Goal: Task Accomplishment & Management: Manage account settings

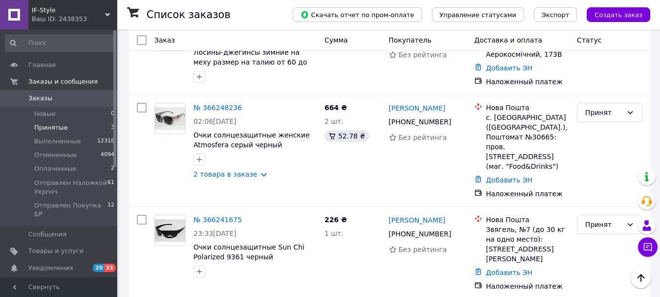
scroll to position [586, 0]
click at [61, 171] on span "Оплаченные" at bounding box center [55, 168] width 42 height 9
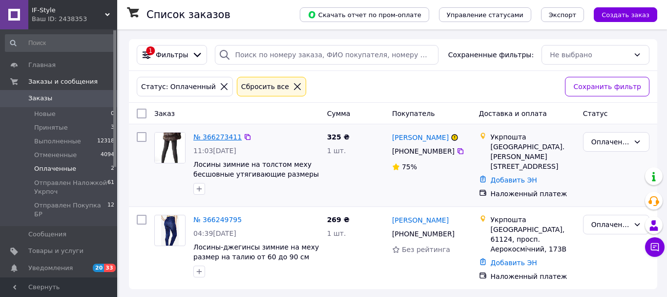
click at [217, 137] on link "№ 366273411" at bounding box center [217, 137] width 48 height 8
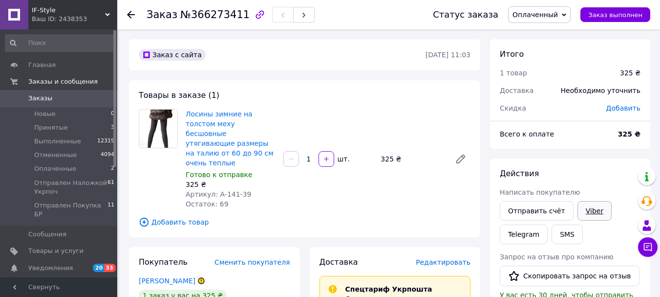
click at [588, 210] on link "Viber" at bounding box center [594, 211] width 34 height 20
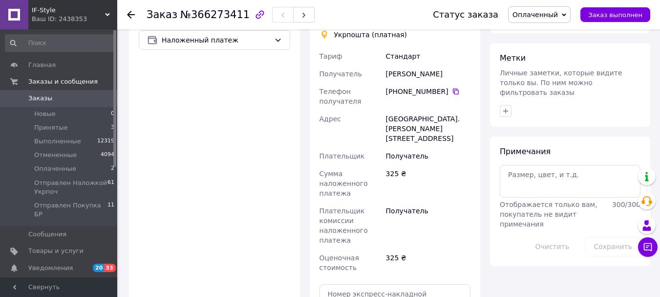
scroll to position [391, 0]
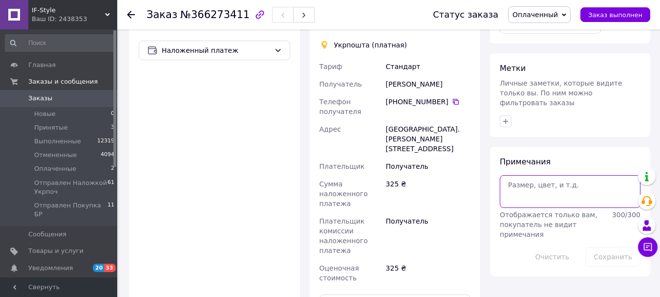
click at [530, 175] on textarea at bounding box center [570, 191] width 141 height 32
paste textarea "6501100110211"
type textarea "6501100110211"
click at [602, 247] on button "Сохранить" at bounding box center [612, 257] width 55 height 20
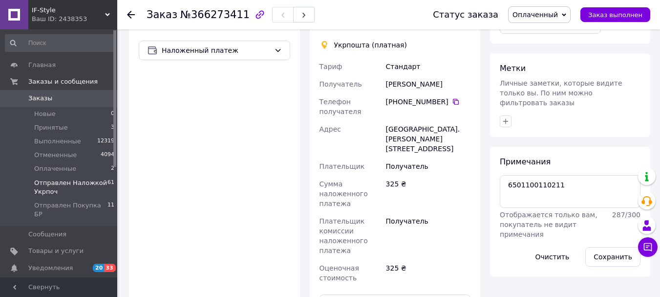
click at [84, 182] on span "Отправлен Наложкой Укрпоч" at bounding box center [70, 187] width 73 height 18
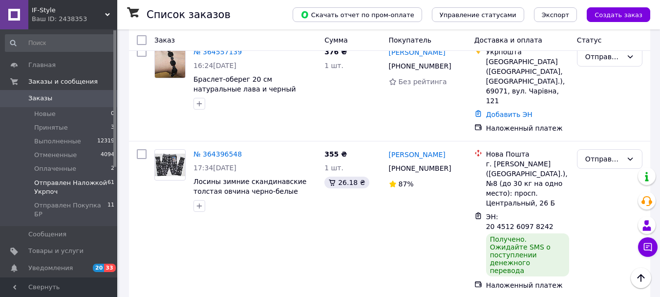
scroll to position [6068, 0]
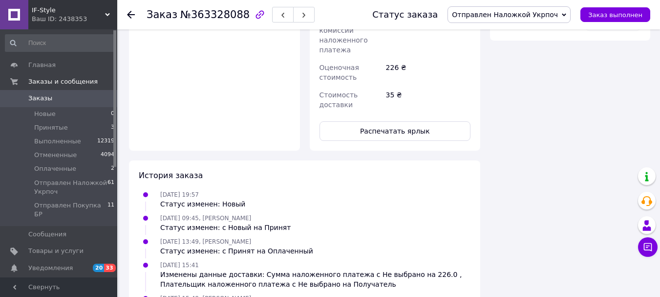
scroll to position [382, 0]
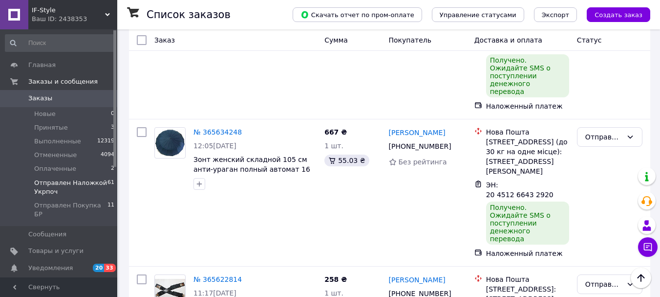
scroll to position [2795, 0]
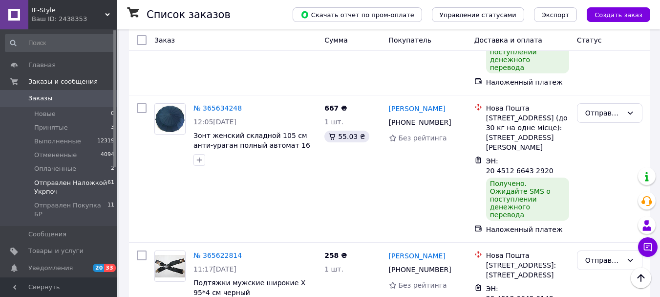
click at [588, 153] on li "Выполнен" at bounding box center [609, 155] width 64 height 18
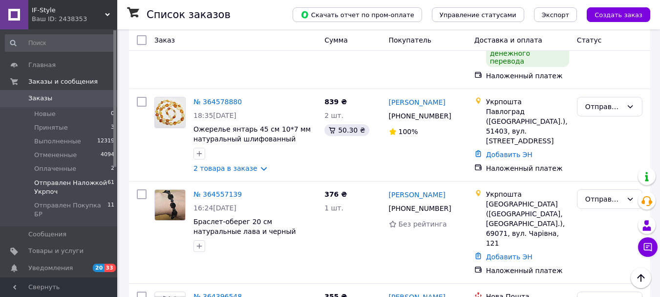
scroll to position [6055, 0]
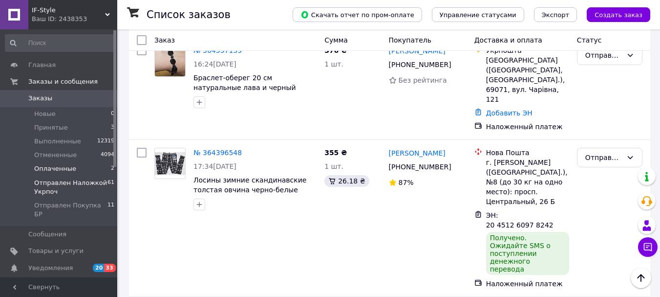
click at [63, 167] on span "Оплаченные" at bounding box center [55, 168] width 42 height 9
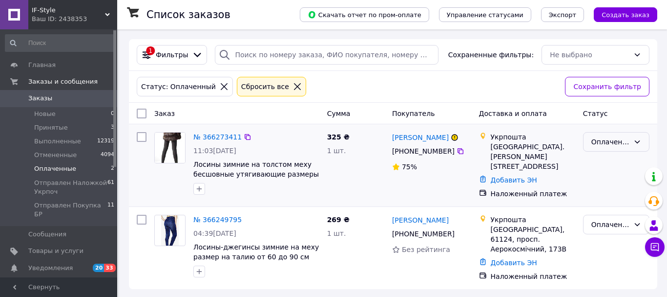
click at [607, 138] on div "Оплаченный" at bounding box center [611, 141] width 38 height 11
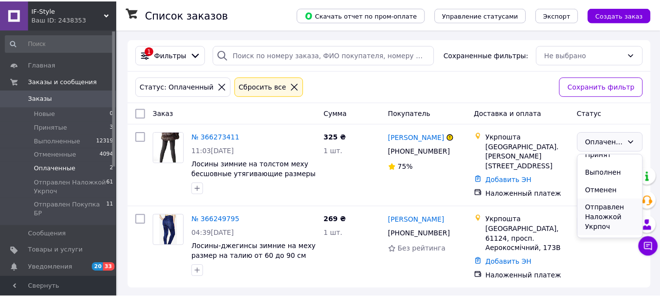
scroll to position [33, 0]
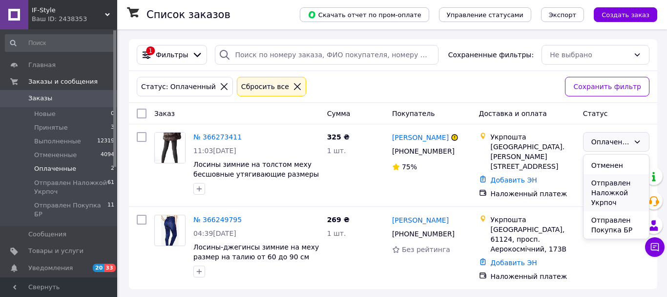
click at [604, 192] on li "Отправлен Наложкой Укрпоч" at bounding box center [616, 192] width 65 height 37
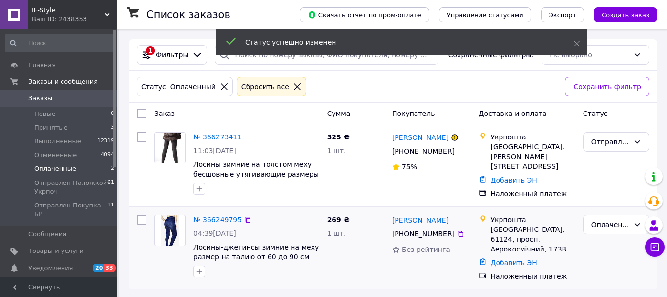
click at [214, 215] on link "№ 366249795" at bounding box center [217, 219] width 48 height 8
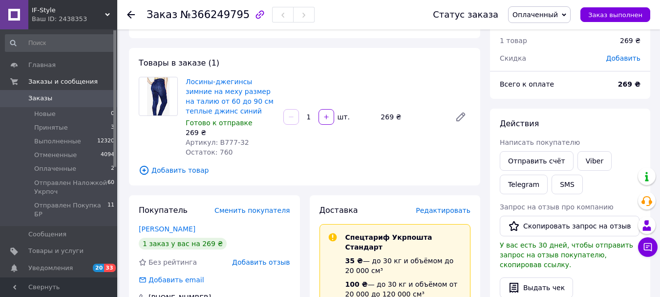
scroll to position [49, 0]
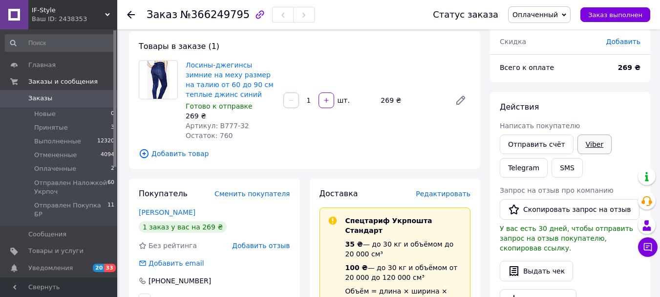
click at [580, 141] on link "Viber" at bounding box center [594, 144] width 34 height 20
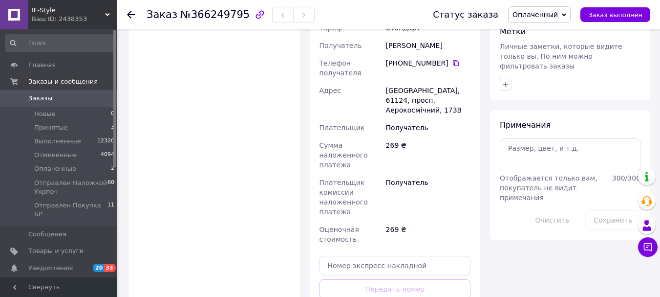
scroll to position [440, 0]
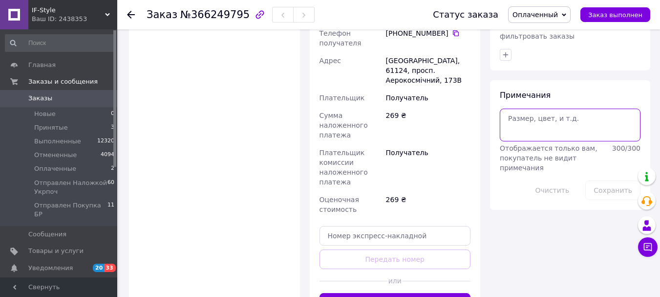
click at [524, 108] on textarea at bounding box center [570, 124] width 141 height 32
paste textarea "6501100110220"
type textarea "6501100110220"
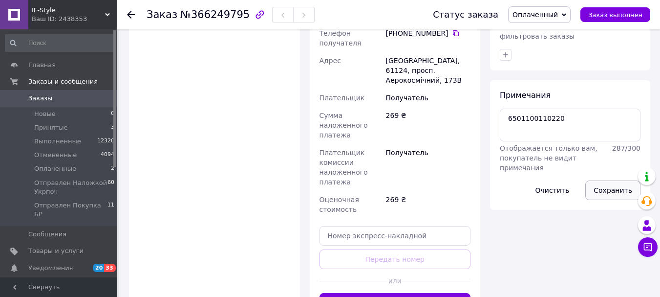
click at [600, 180] on button "Сохранить" at bounding box center [612, 190] width 55 height 20
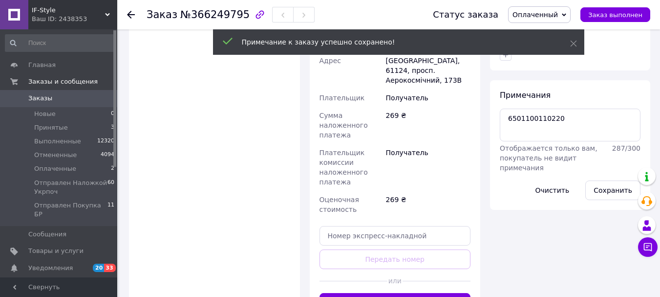
click at [571, 15] on span "Оплаченный" at bounding box center [539, 14] width 63 height 17
click at [583, 78] on li "Отправлен Наложкой Укрпоч" at bounding box center [563, 78] width 108 height 15
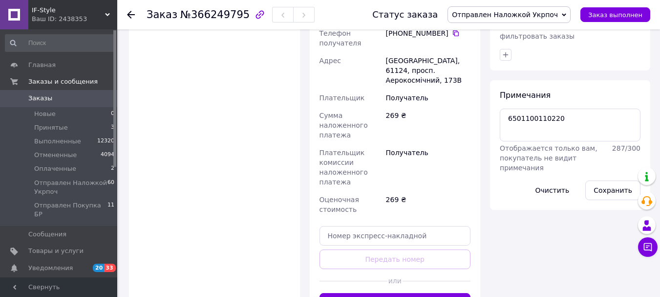
click at [43, 99] on span "Заказы" at bounding box center [40, 98] width 24 height 9
